Goal: Information Seeking & Learning: Learn about a topic

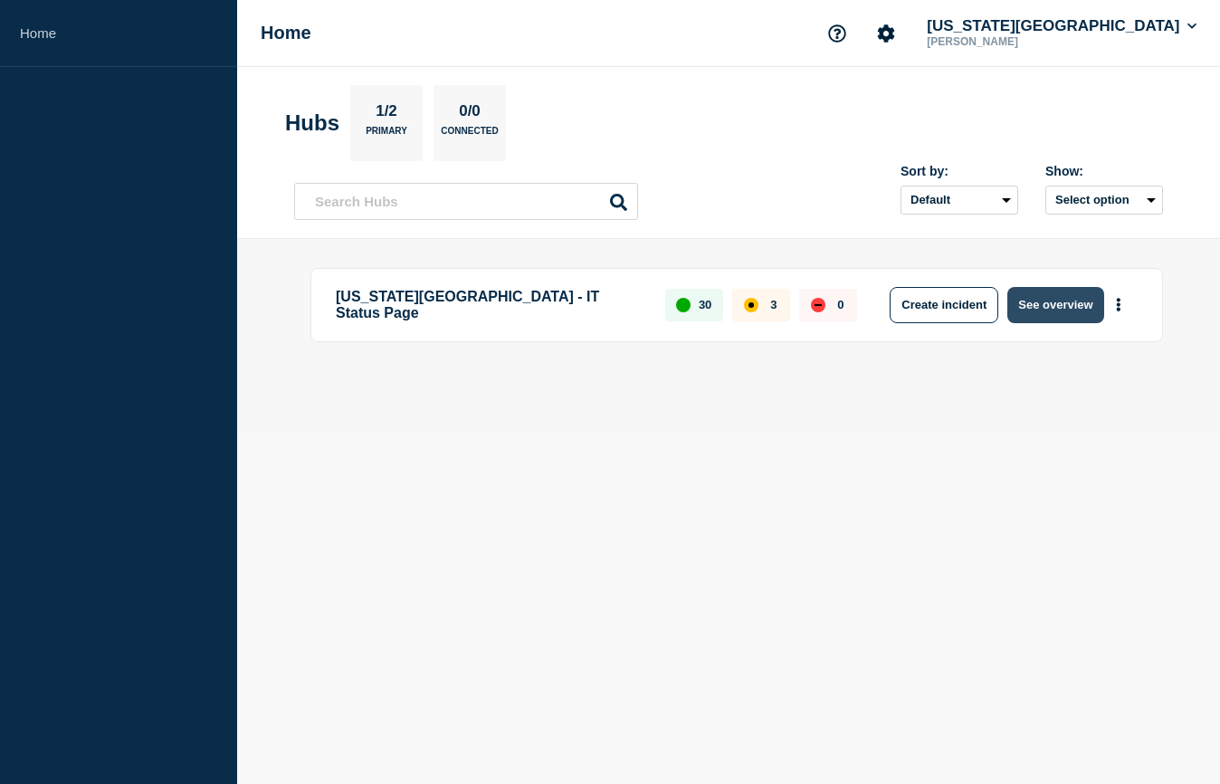
click at [1057, 293] on button "See overview" at bounding box center [1056, 305] width 96 height 36
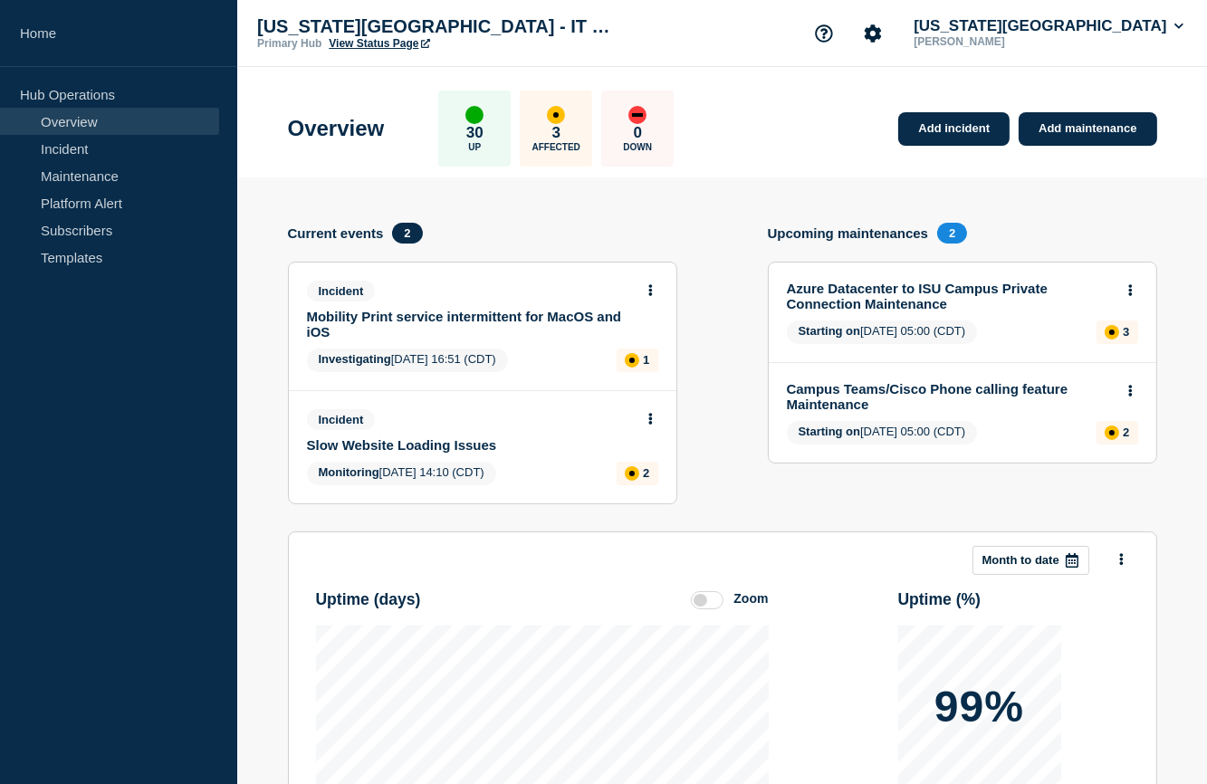
click at [884, 291] on link "Azure Datacenter to ISU Campus Private Connection Maintenance" at bounding box center [950, 296] width 327 height 31
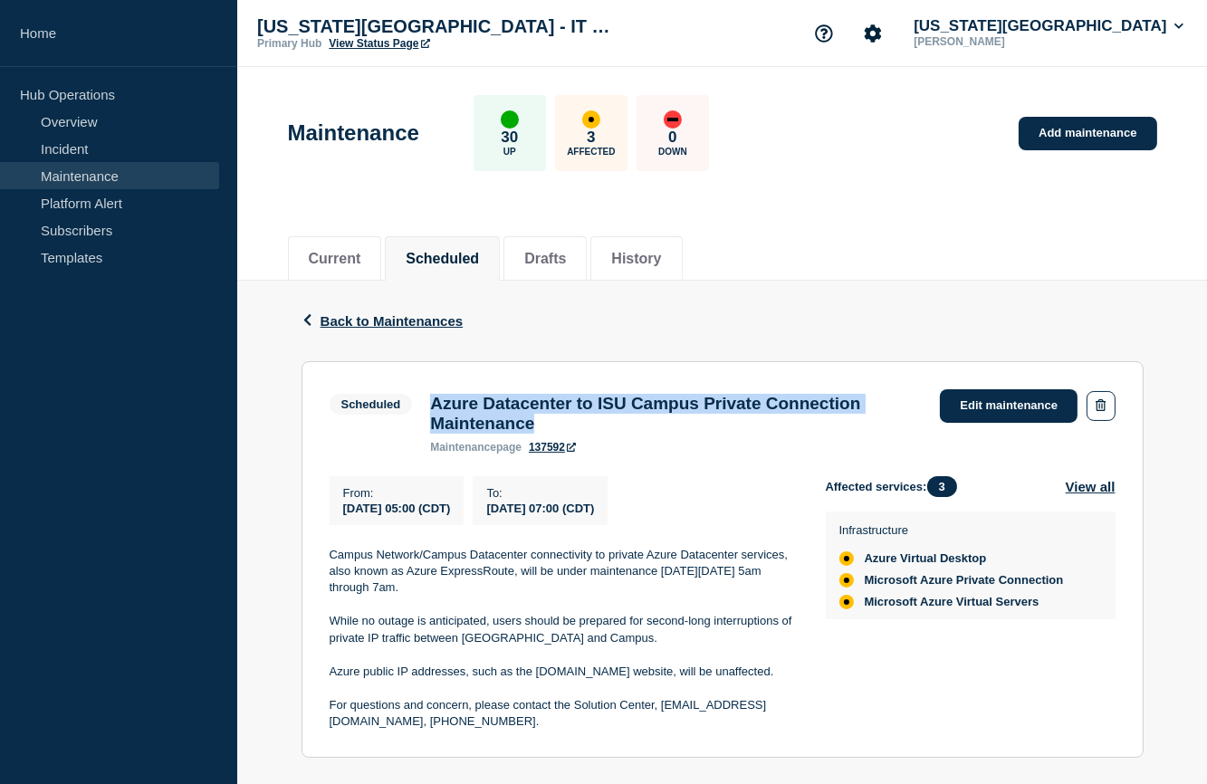
drag, startPoint x: 432, startPoint y: 410, endPoint x: 667, endPoint y: 432, distance: 236.4
click at [667, 432] on h3 "Azure Datacenter to ISU Campus Private Connection Maintenance" at bounding box center [676, 414] width 492 height 40
copy h3 "Azure Datacenter to ISU Campus Private Connection Maintenance"
click at [862, 311] on div "Back Back to Maintenances" at bounding box center [722, 321] width 842 height 81
click at [811, 122] on div "Maintenance 30 Up 3 Affected 0 Down Add maintenance" at bounding box center [722, 127] width 910 height 110
